Goal: Task Accomplishment & Management: Manage account settings

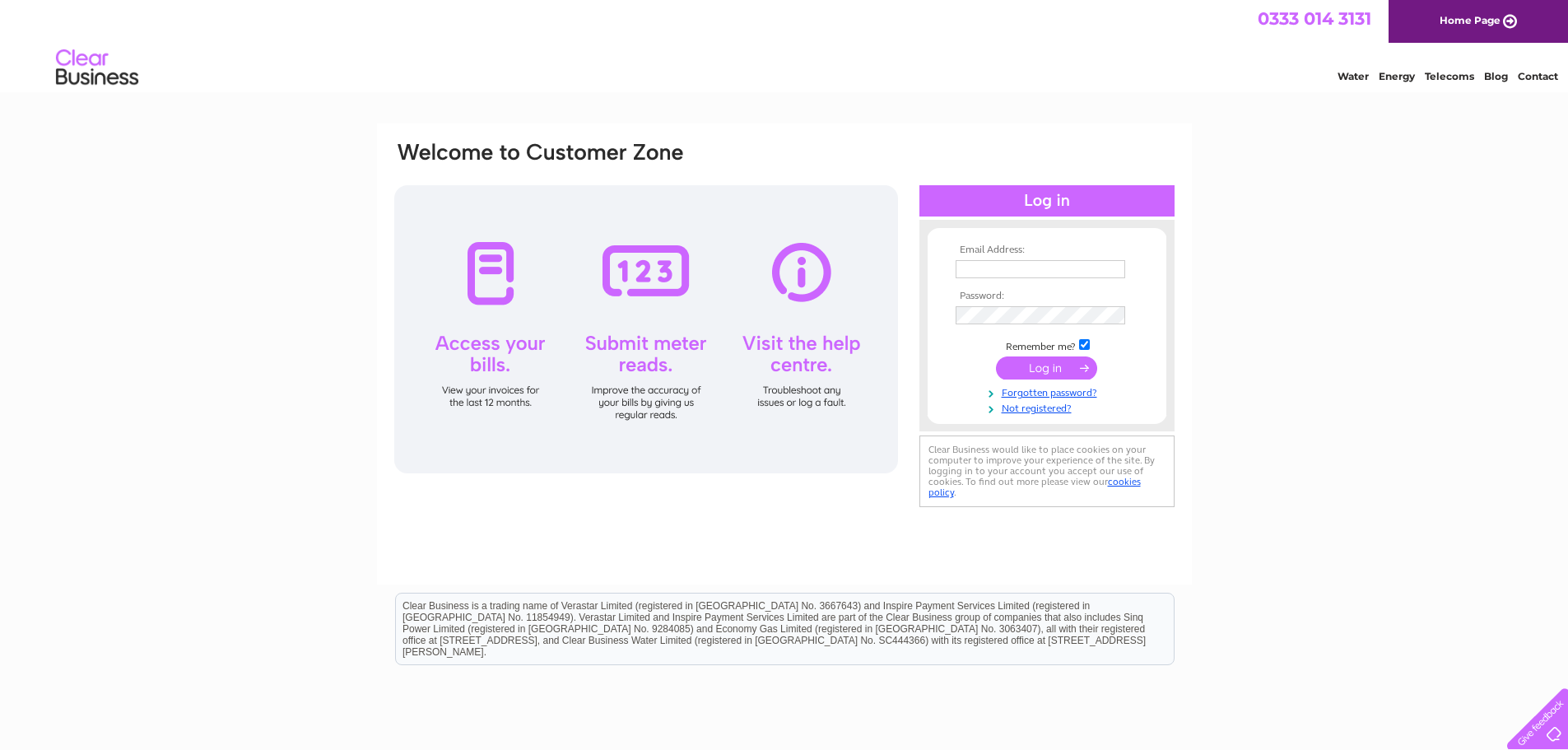
type input "adrian@strathislafarms.com"
click at [1053, 360] on input "submit" at bounding box center [1046, 368] width 101 height 23
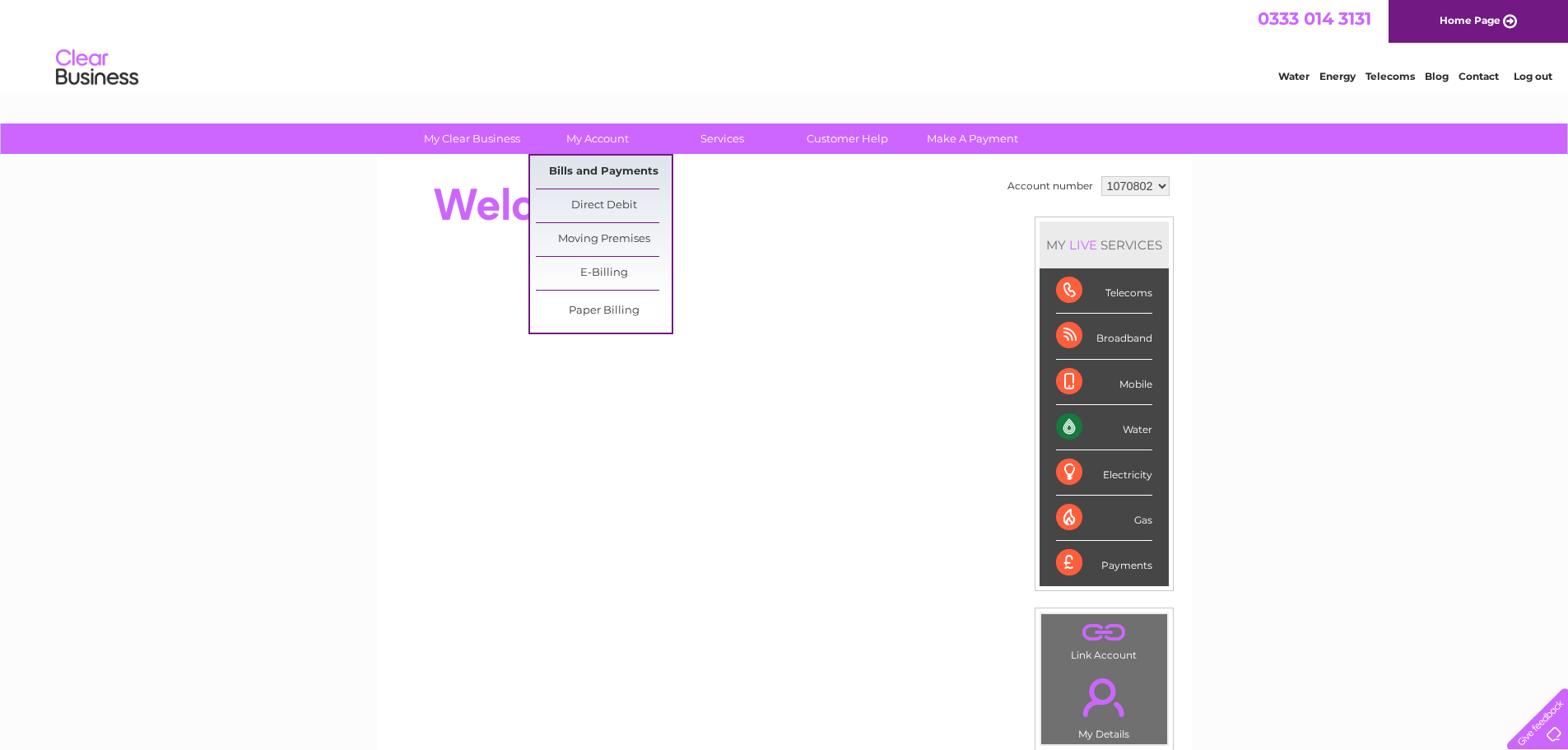
click at [590, 175] on link "Bills and Payments" at bounding box center [604, 171] width 136 height 33
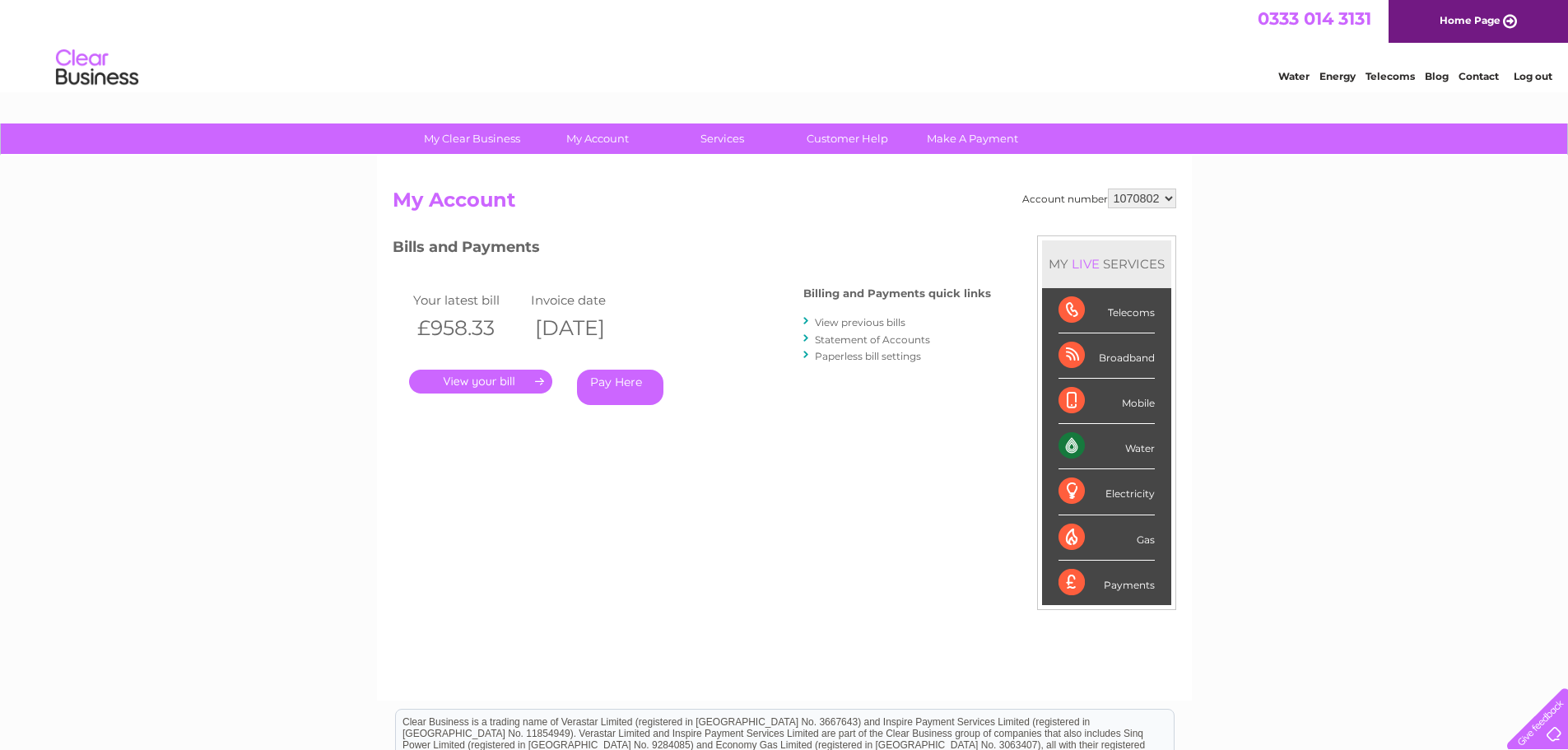
click at [487, 376] on link "." at bounding box center [481, 381] width 143 height 24
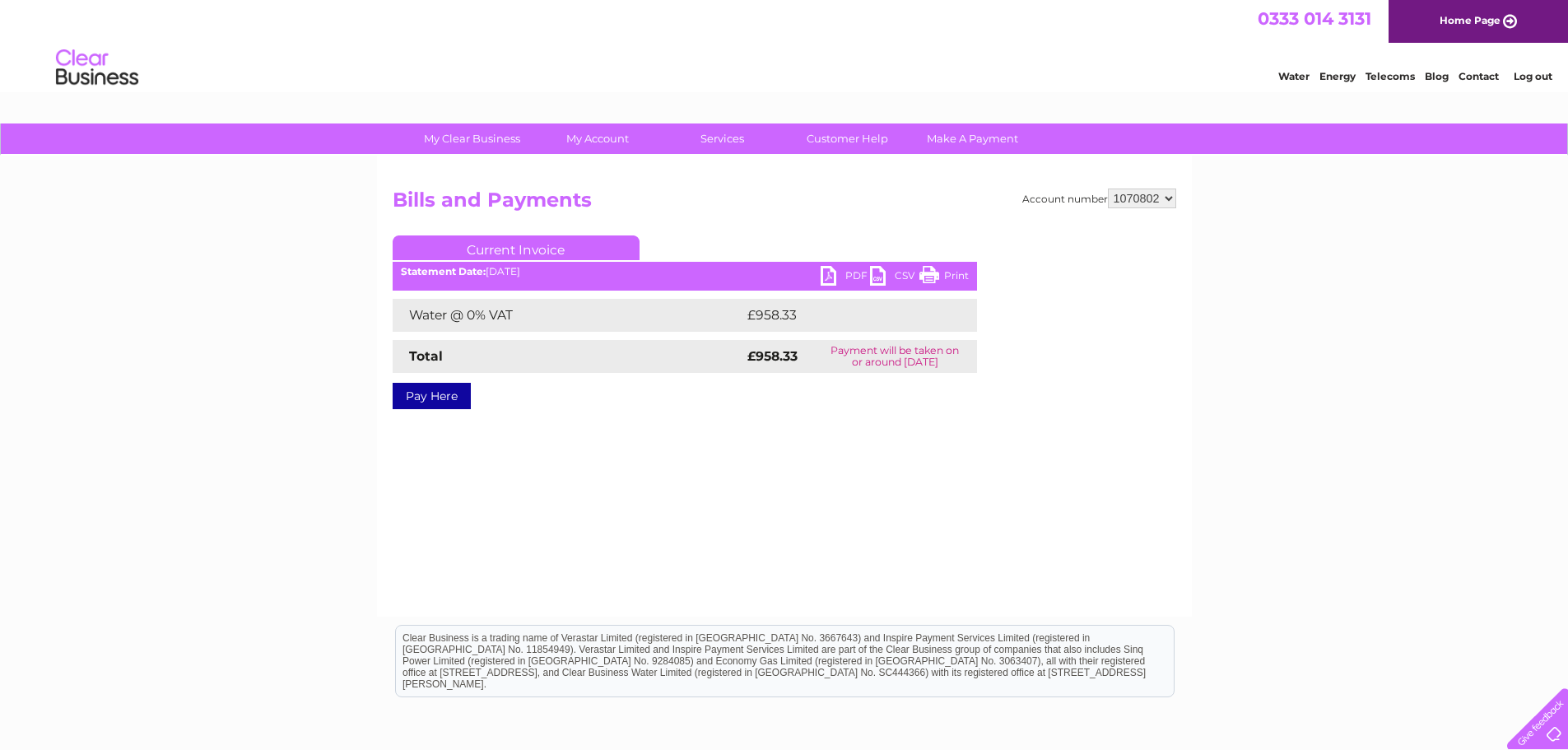
click at [842, 277] on link "PDF" at bounding box center [845, 277] width 49 height 24
